Goal: Task Accomplishment & Management: Manage account settings

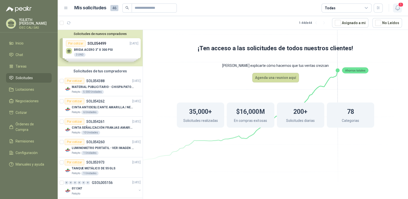
click at [397, 7] on icon "button" at bounding box center [397, 8] width 6 height 6
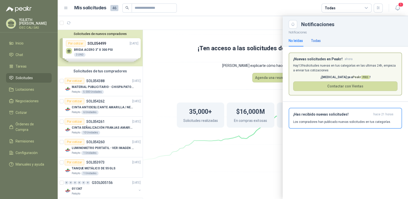
click at [314, 41] on div "Todas" at bounding box center [316, 41] width 10 height 6
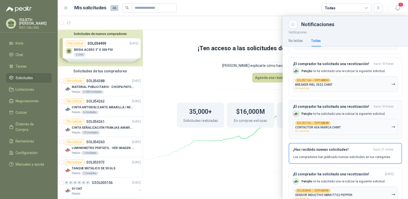
scroll to position [128, 0]
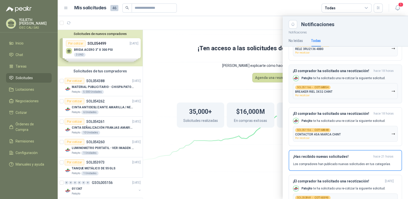
click at [347, 95] on button "SOL051166 → COT168054 BREAKER RIEL 3X32 CHINT Por recotizar" at bounding box center [345, 91] width 105 height 16
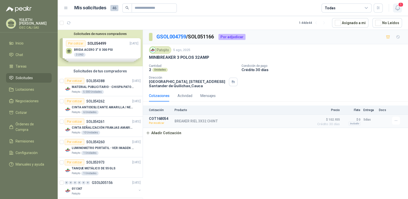
click at [395, 9] on icon "button" at bounding box center [397, 8] width 6 height 6
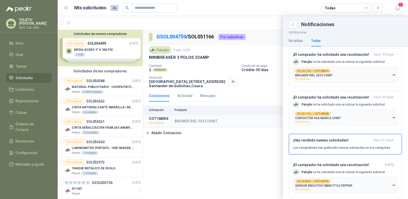
scroll to position [153, 0]
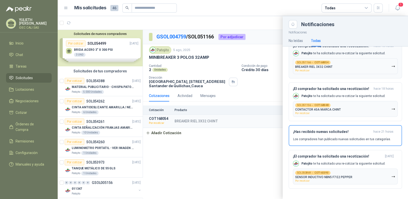
click at [312, 67] on p "BREAKER RIEL 3X32 CHINT" at bounding box center [313, 67] width 37 height 4
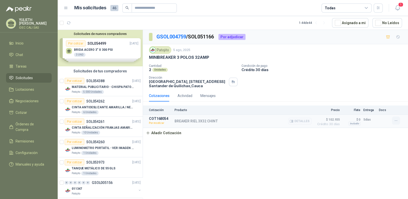
click at [395, 120] on icon "button" at bounding box center [396, 120] width 4 height 4
click at [344, 140] on div "GSOL004759 / SOL051166 Por adjudicar Patojito [DATE] MINIBREAKER 3 POLOS 32AMP …" at bounding box center [275, 115] width 265 height 171
click at [399, 7] on icon "button" at bounding box center [397, 8] width 6 height 6
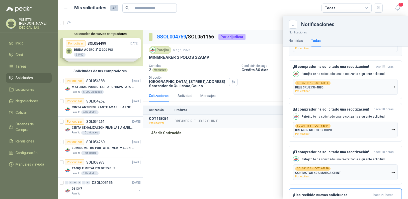
scroll to position [28, 0]
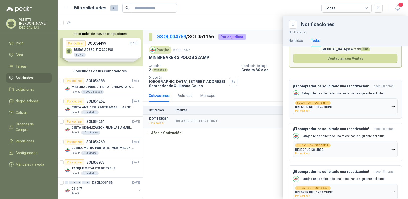
click at [341, 106] on button "SOL051198 → COT168114 BREAKER RIEL 3X25 CHINT Por recotizar" at bounding box center [345, 106] width 105 height 16
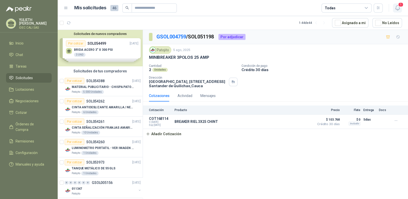
click at [397, 8] on icon "button" at bounding box center [397, 8] width 6 height 6
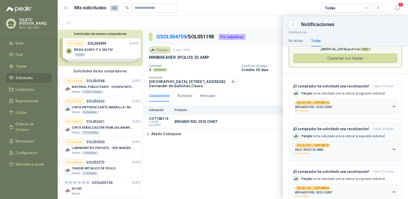
click at [305, 149] on p "RELE 3RU2136 4BB0" at bounding box center [309, 150] width 28 height 4
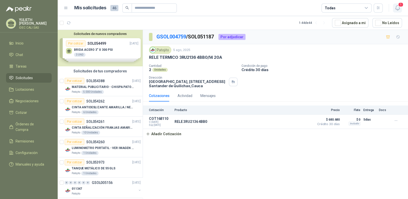
click at [399, 7] on span "1" at bounding box center [401, 4] width 6 height 5
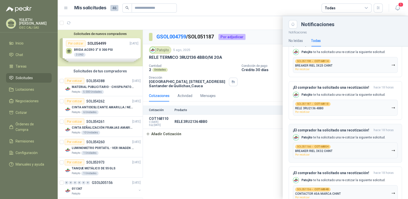
scroll to position [78, 0]
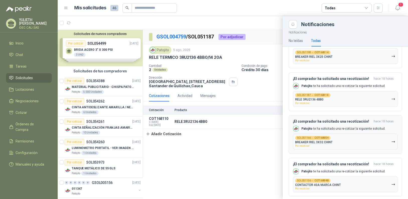
click at [316, 144] on div "SOL051166 → COT168054 BREAKER RIEL 3X32 CHINT Por recotizar" at bounding box center [313, 141] width 37 height 11
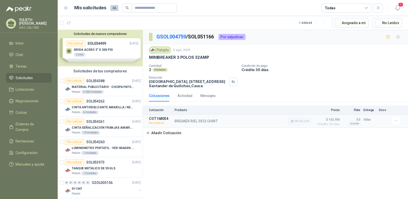
click at [269, 124] on div "BREAKER RIEL 3X32 CHINT Detalles" at bounding box center [243, 120] width 137 height 9
click at [398, 7] on icon "button" at bounding box center [397, 8] width 6 height 6
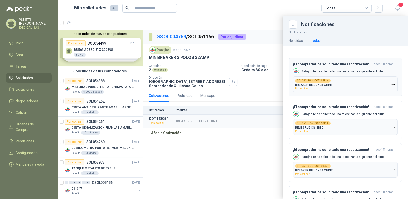
scroll to position [153, 0]
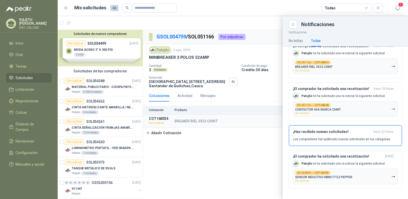
click at [95, 87] on div at bounding box center [233, 107] width 350 height 183
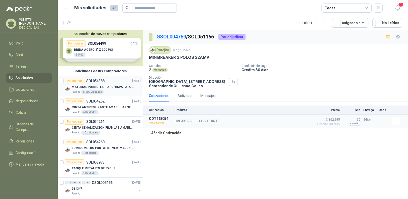
click at [106, 86] on p "MATERIAL PUBLICITARIO - CHISPA PATOJITO VER ADJUNTO" at bounding box center [103, 87] width 62 height 5
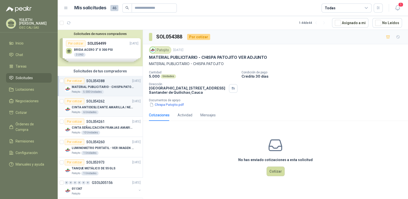
click at [112, 112] on div "Patojito 6 Unidades" at bounding box center [106, 112] width 69 height 4
